Goal: Use online tool/utility: Utilize a website feature to perform a specific function

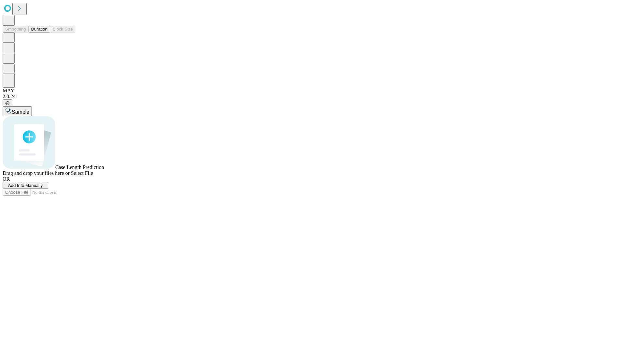
click at [43, 188] on span "Add Info Manually" at bounding box center [25, 185] width 35 height 5
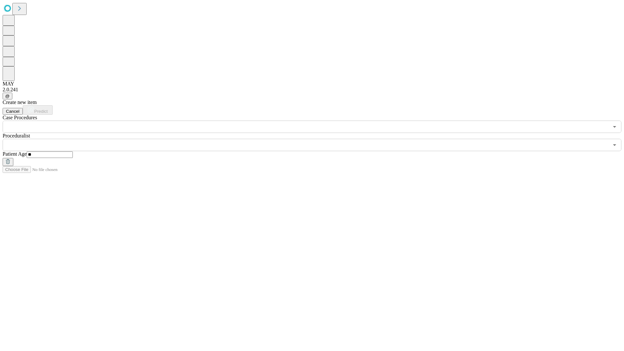
type input "**"
click at [317, 139] on input "text" at bounding box center [306, 145] width 606 height 12
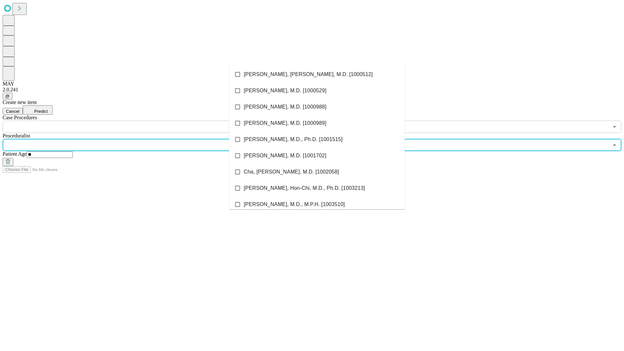
click at [317, 74] on li "[PERSON_NAME], [PERSON_NAME], M.D. [1000512]" at bounding box center [316, 74] width 175 height 16
click at [136, 121] on input "text" at bounding box center [306, 127] width 606 height 12
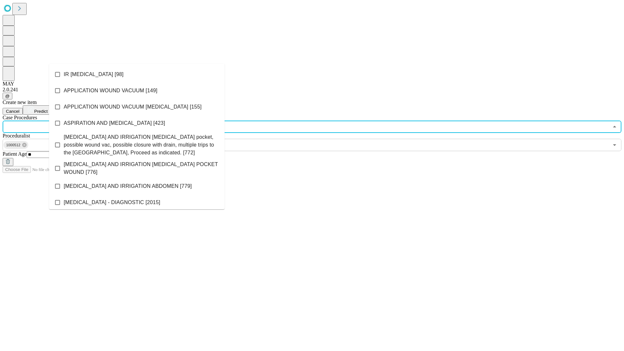
click at [137, 74] on li "IR [MEDICAL_DATA] [98]" at bounding box center [136, 74] width 175 height 16
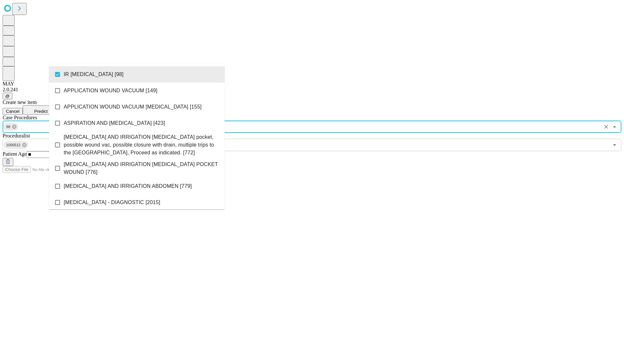
click at [47, 109] on span "Predict" at bounding box center [40, 111] width 13 height 5
